Goal: Find contact information

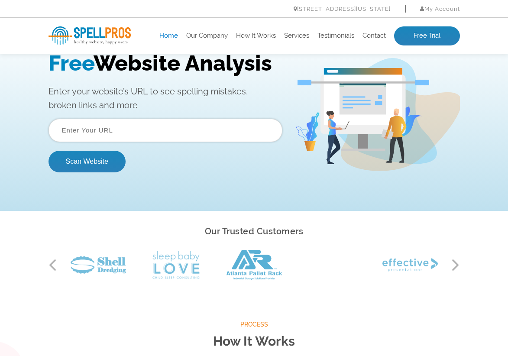
scroll to position [48, 0]
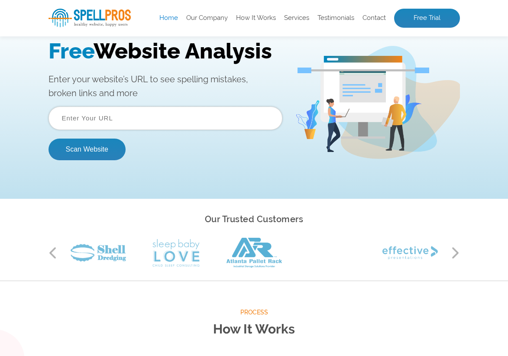
click at [139, 116] on input "text" at bounding box center [166, 118] width 234 height 23
paste input "[URL][DOMAIN_NAME]"
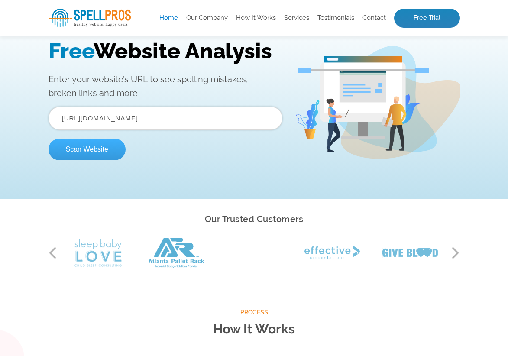
type input "[URL][DOMAIN_NAME]"
click at [99, 144] on button "Scan Website" at bounding box center [87, 150] width 77 height 22
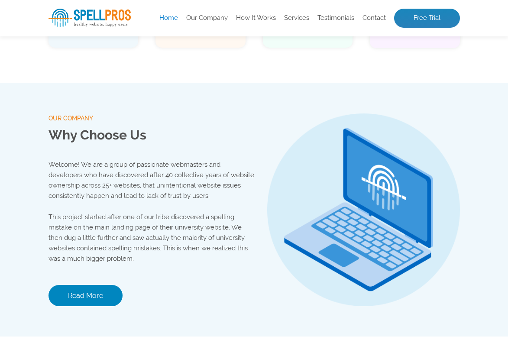
scroll to position [1151, 0]
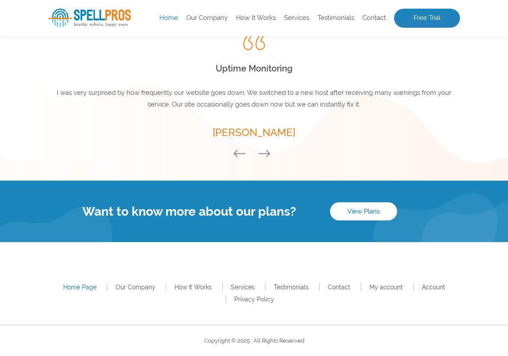
click at [341, 283] on li "Contact" at bounding box center [339, 287] width 40 height 12
click at [342, 288] on link "Contact" at bounding box center [339, 287] width 23 height 7
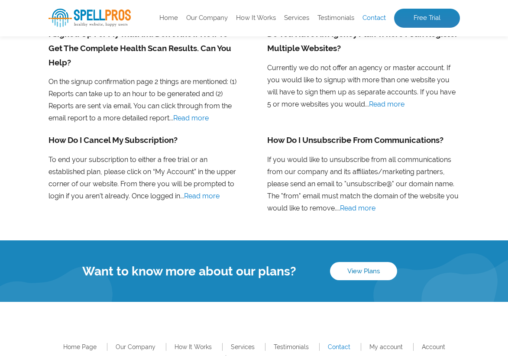
scroll to position [756, 0]
